Goal: Information Seeking & Learning: Learn about a topic

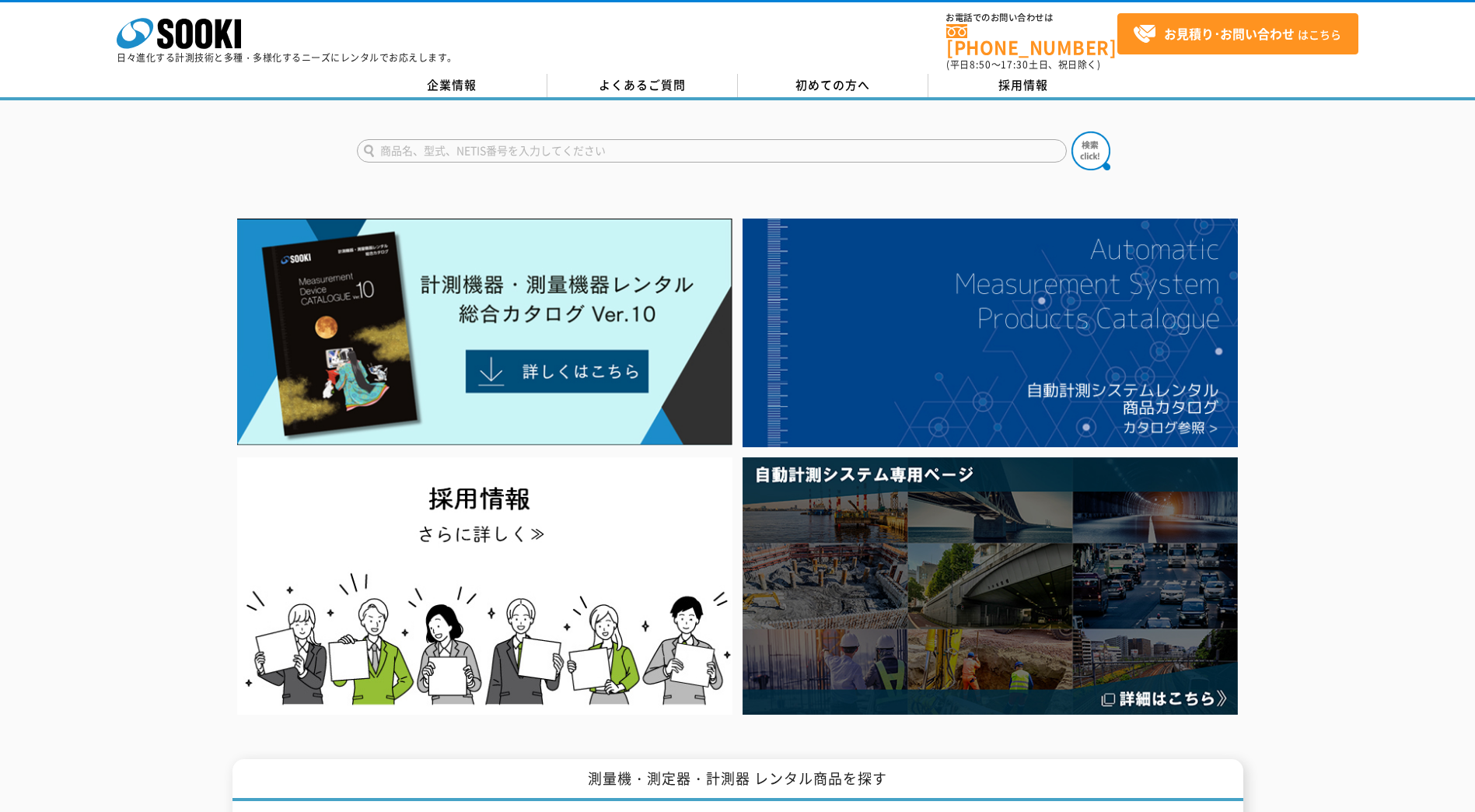
click at [410, 139] on input "text" at bounding box center [712, 151] width 710 height 24
type input "アンカー引抜"
click at [1071, 131] on button at bounding box center [1091, 151] width 39 height 39
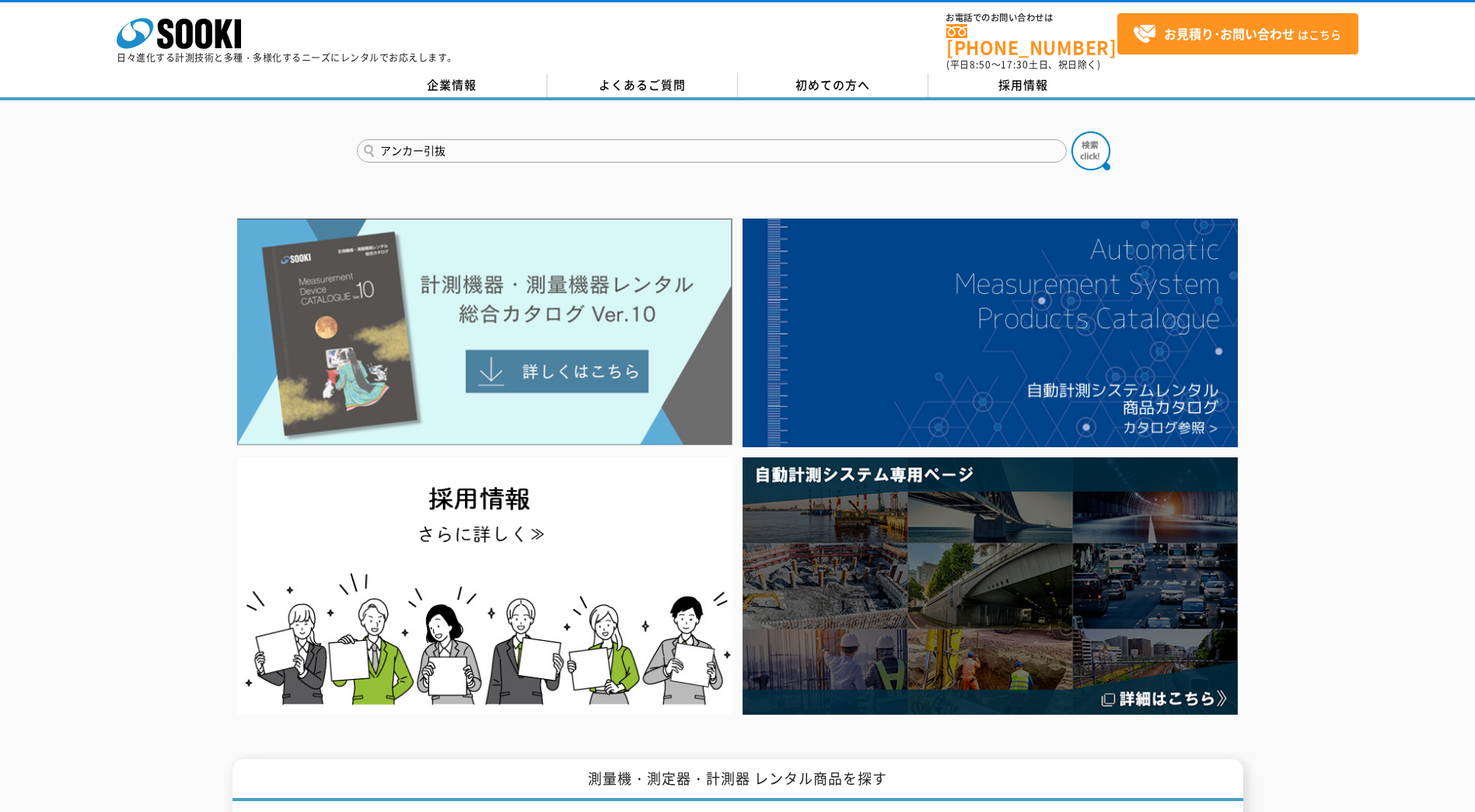
click at [553, 358] on img at bounding box center [485, 331] width 495 height 227
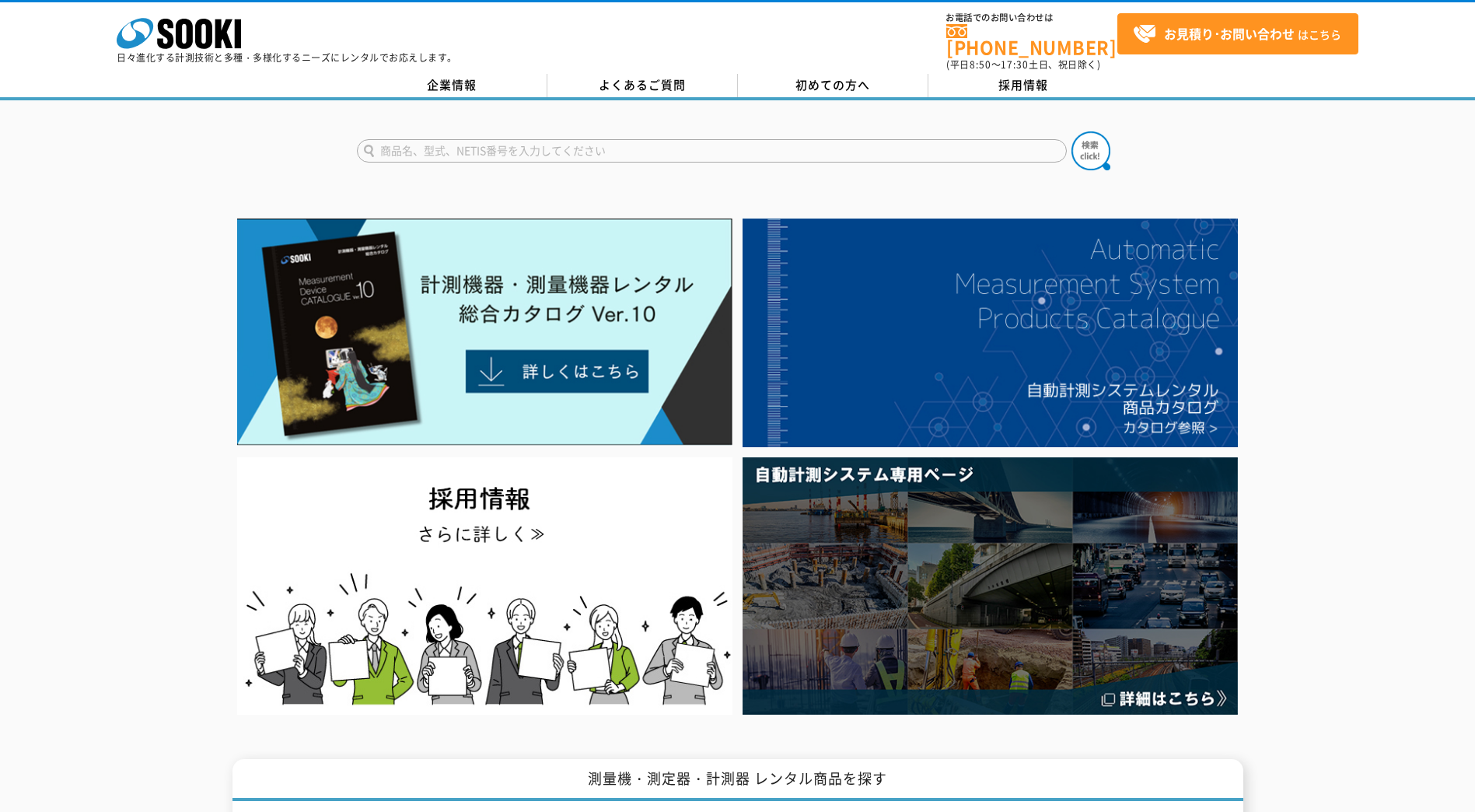
click at [380, 147] on input "text" at bounding box center [712, 151] width 710 height 24
type input "AT-10DS"
click at [1078, 144] on img at bounding box center [1091, 151] width 39 height 39
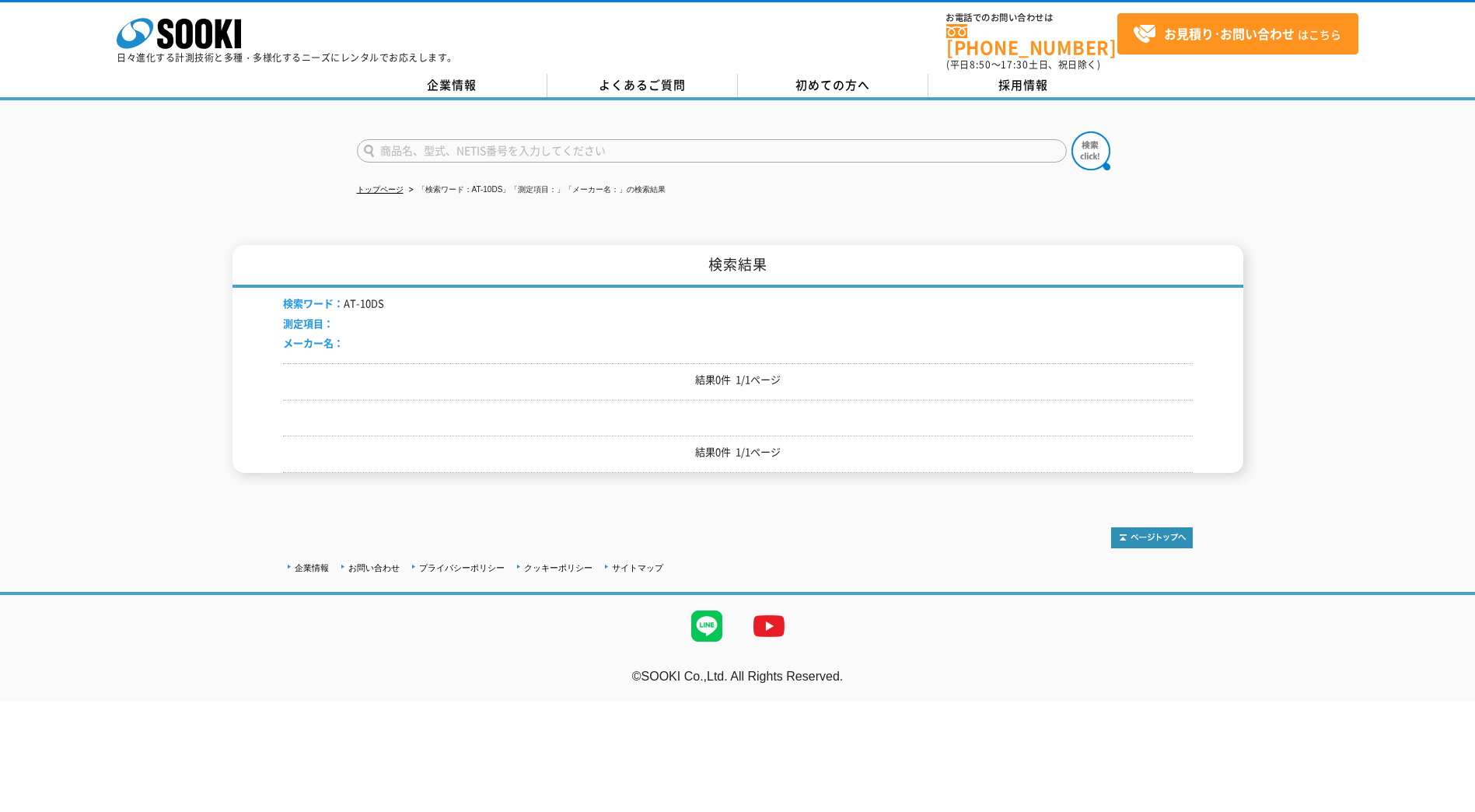
click at [351, 300] on li "検索ワード： AT-10DS" at bounding box center [333, 304] width 101 height 16
click at [397, 141] on input "text" at bounding box center [712, 151] width 710 height 24
type input "AT-30"
click at [266, 178] on div "AT-30 トップページ 「検索ワード：AT-10DS」「測定項目：」「メーカー名：」の検索結果 検索結果 検索ワード： AT-10DS 測定項目： メーカー…" at bounding box center [737, 298] width 1475 height 396
click at [1086, 144] on img at bounding box center [1091, 151] width 39 height 39
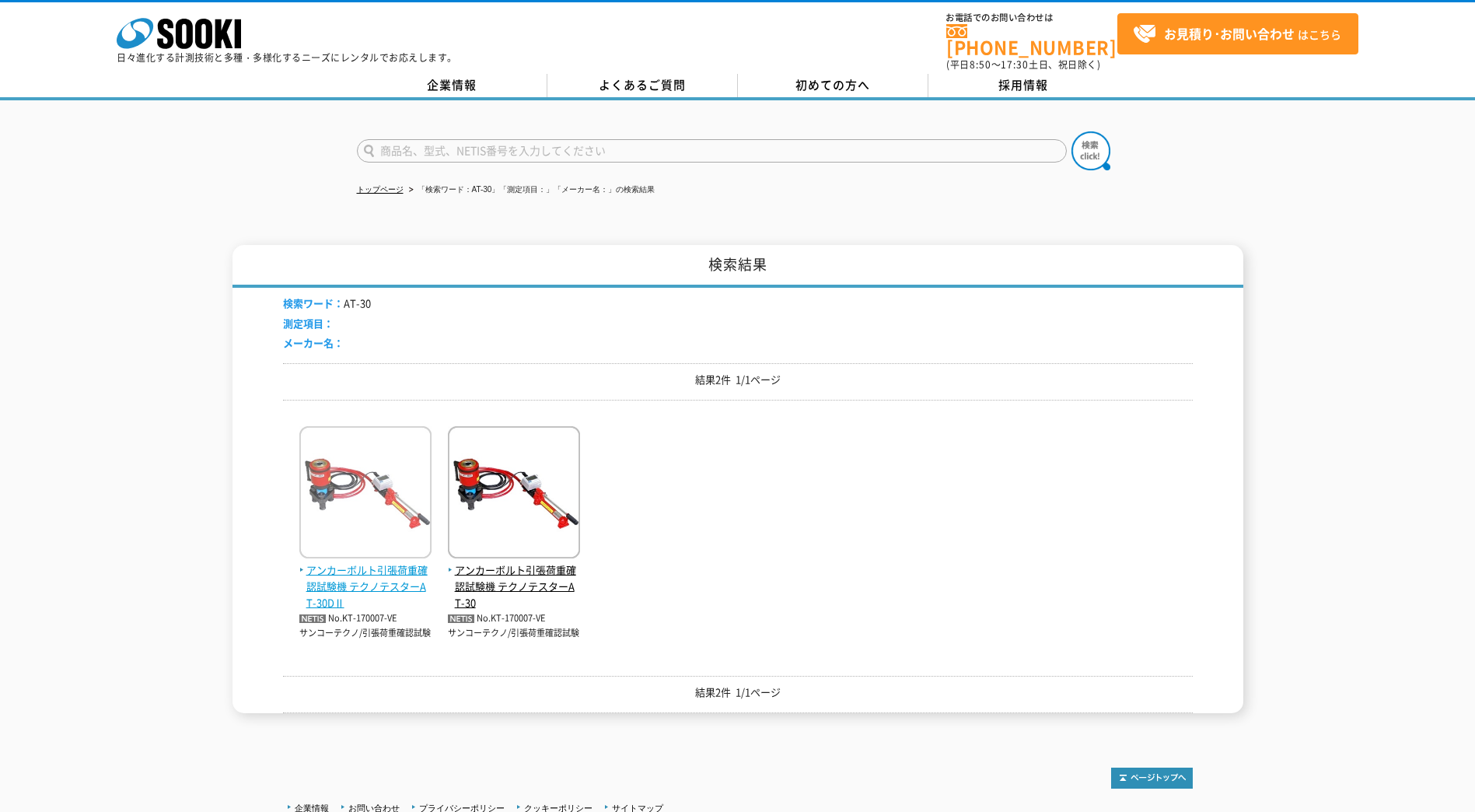
click at [363, 570] on span "アンカーボルト引張荷重確認試験機 テクノテスターAT-30DⅡ" at bounding box center [366, 586] width 132 height 48
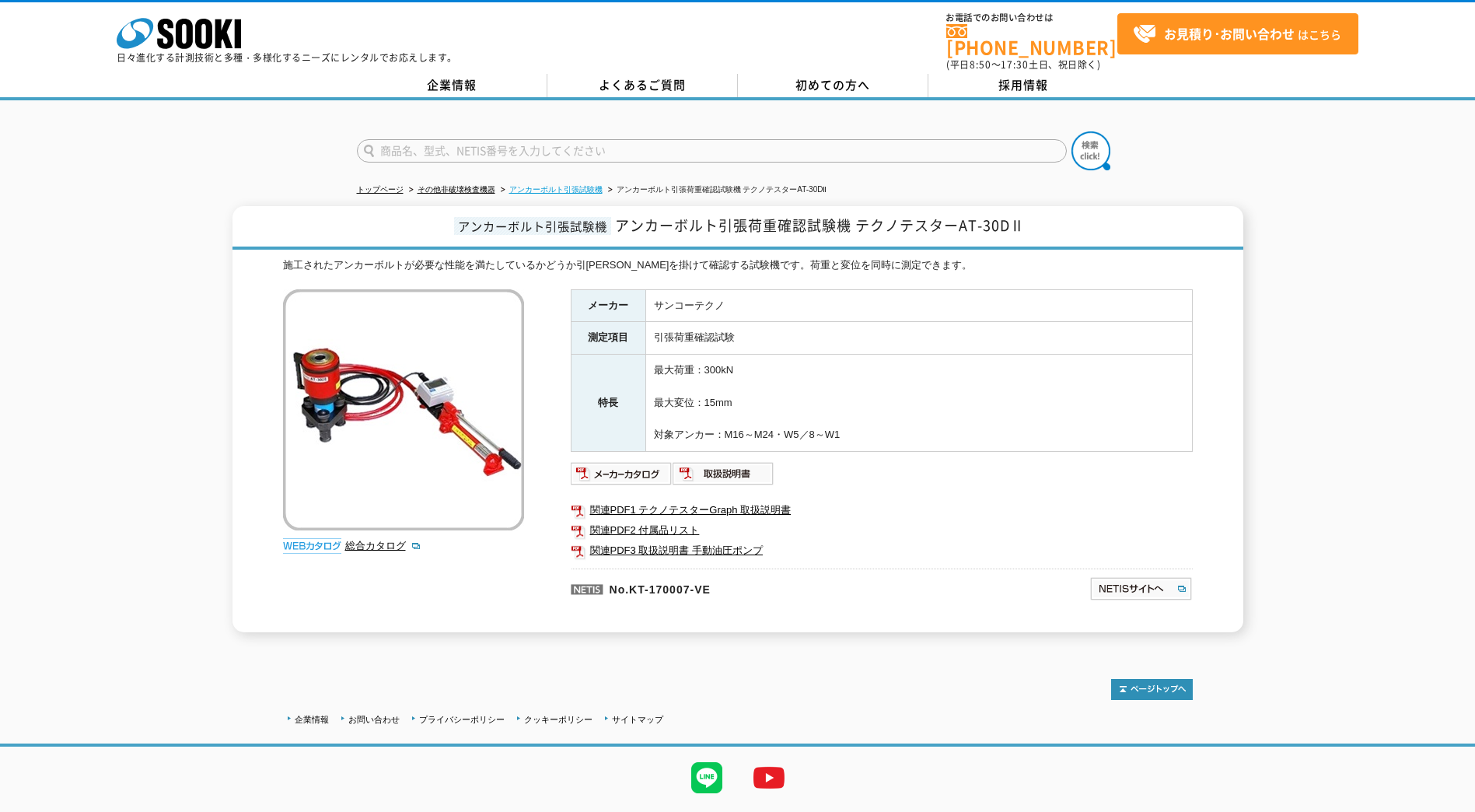
click at [547, 185] on link "アンカーボルト引張試験機" at bounding box center [555, 189] width 94 height 9
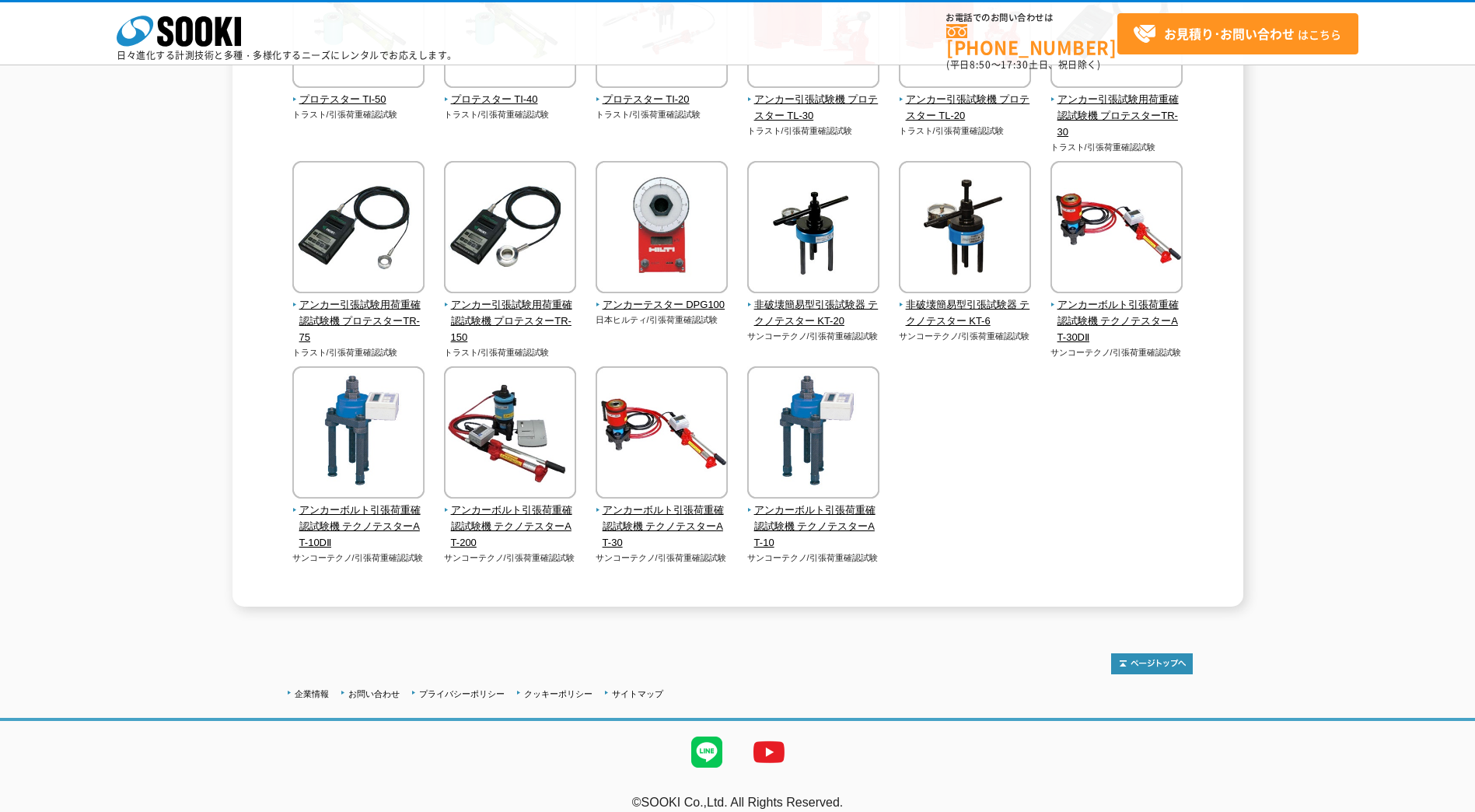
scroll to position [304, 0]
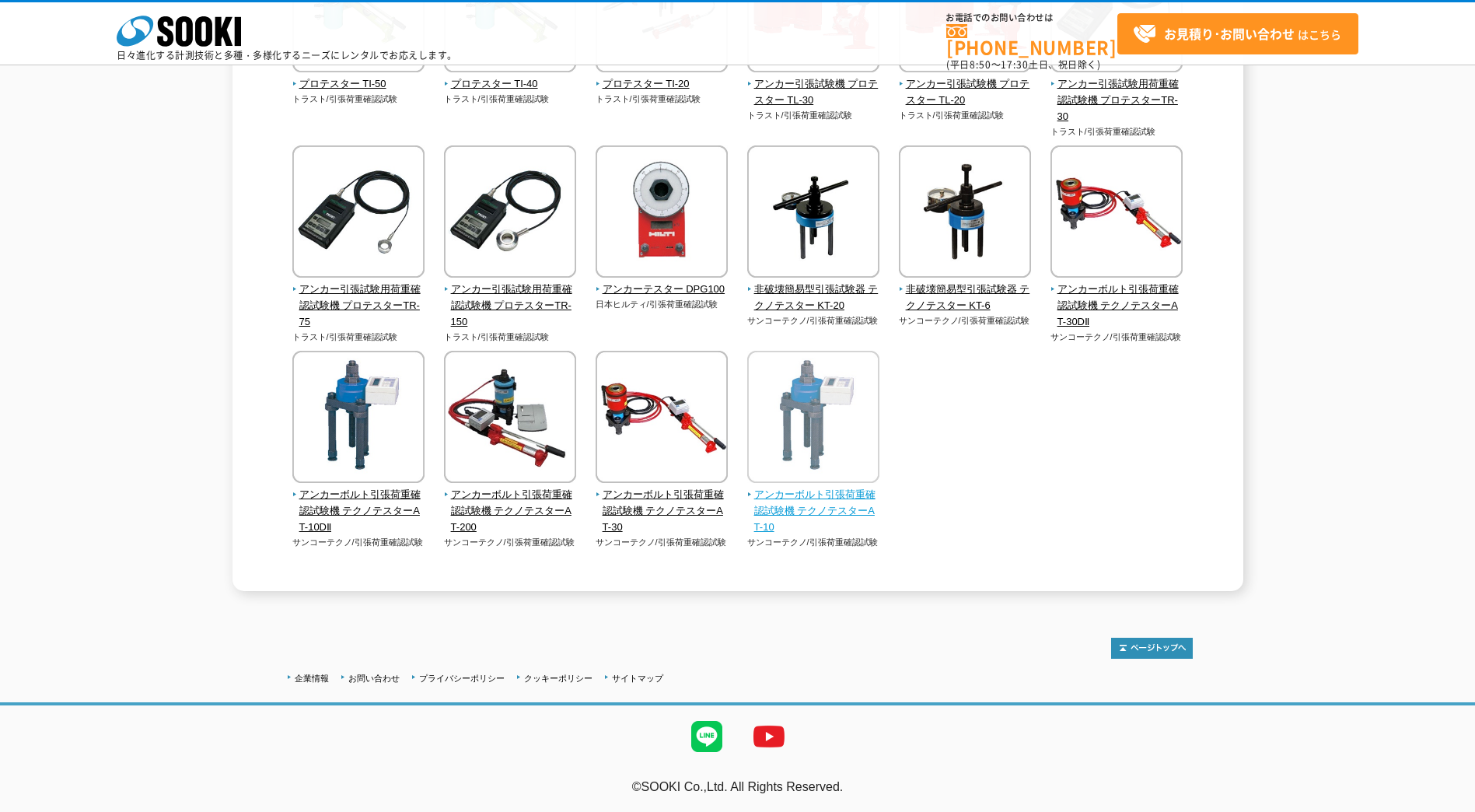
click at [790, 497] on span "アンカーボルト引張荷重確認試験機 テクノテスターAT-10" at bounding box center [813, 511] width 133 height 48
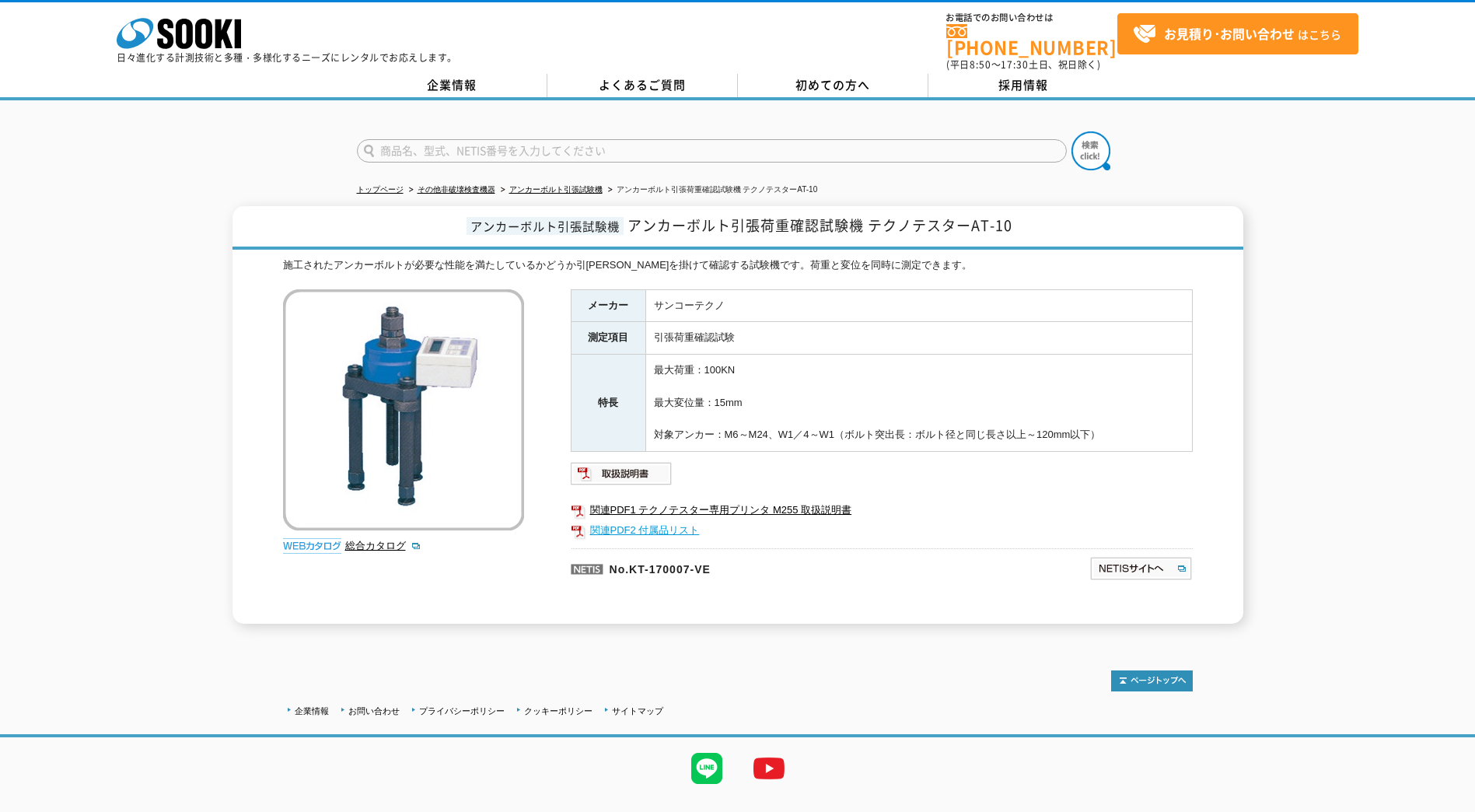
click at [651, 520] on link "関連PDF2 付属品リスト" at bounding box center [882, 530] width 622 height 20
click at [642, 471] on img at bounding box center [621, 473] width 102 height 25
click at [372, 540] on link "総合カタログ" at bounding box center [384, 546] width 77 height 11
